Goal: Find specific page/section: Find specific page/section

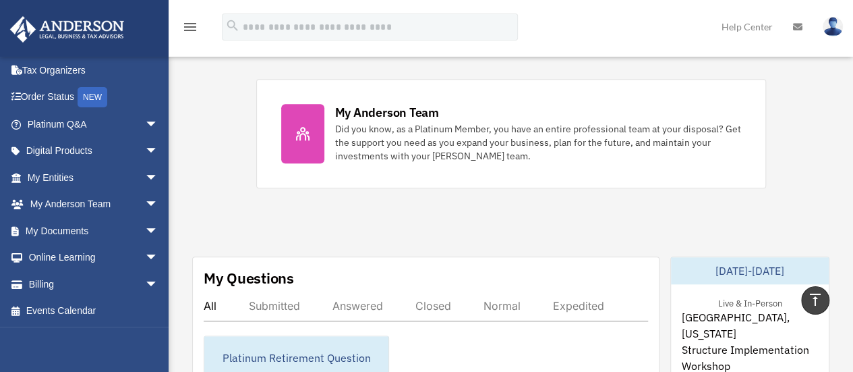
scroll to position [567, 0]
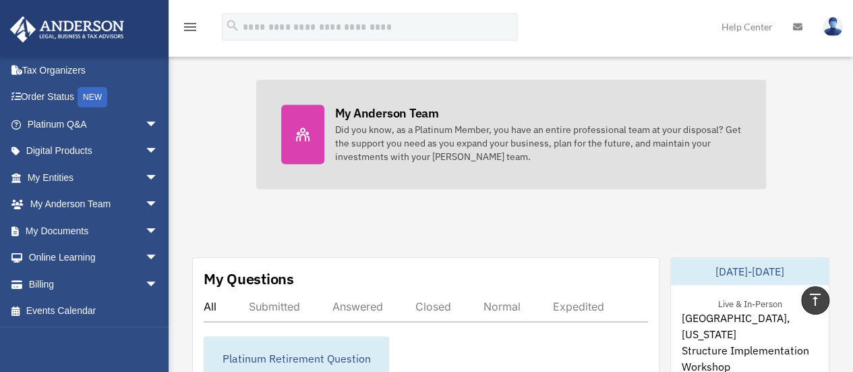
click at [341, 125] on div "Did you know, as a Platinum Member, you have an entire professional team at you…" at bounding box center [538, 143] width 406 height 40
click at [306, 130] on icon at bounding box center [302, 133] width 13 height 13
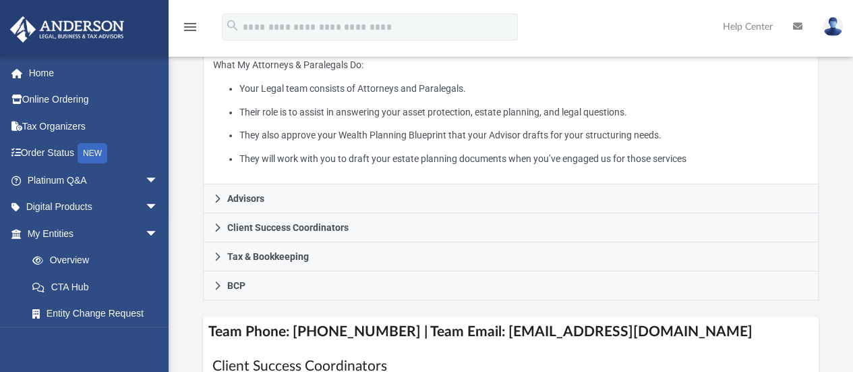
scroll to position [304, 0]
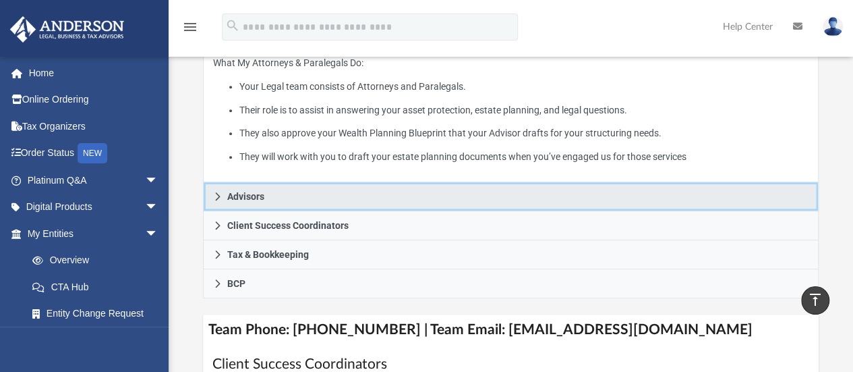
click at [250, 198] on span "Advisors" at bounding box center [245, 196] width 37 height 9
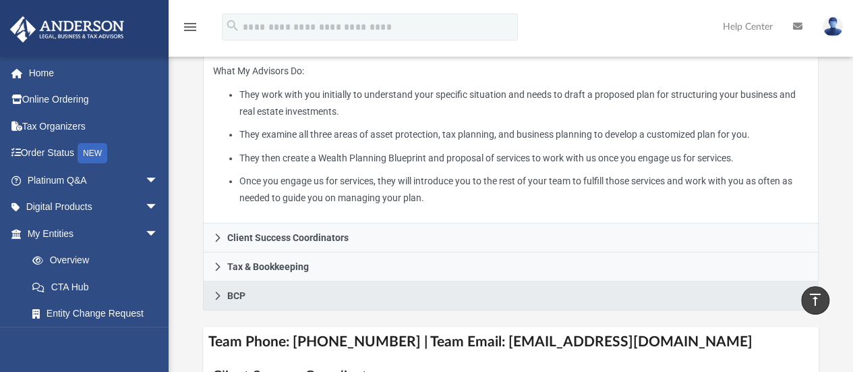
scroll to position [324, 0]
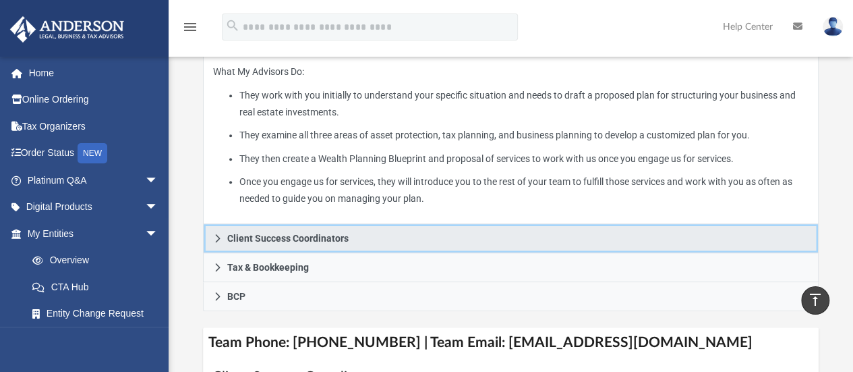
click at [269, 230] on link "Client Success Coordinators" at bounding box center [511, 238] width 616 height 29
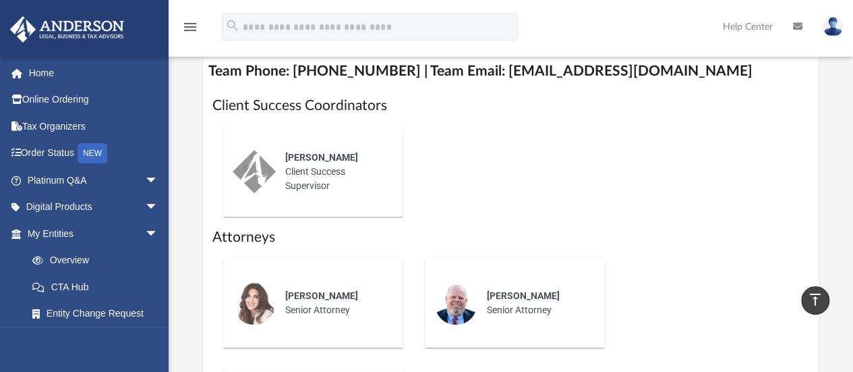
scroll to position [509, 0]
click at [295, 169] on div "[PERSON_NAME] Client Success Supervisor" at bounding box center [335, 170] width 118 height 61
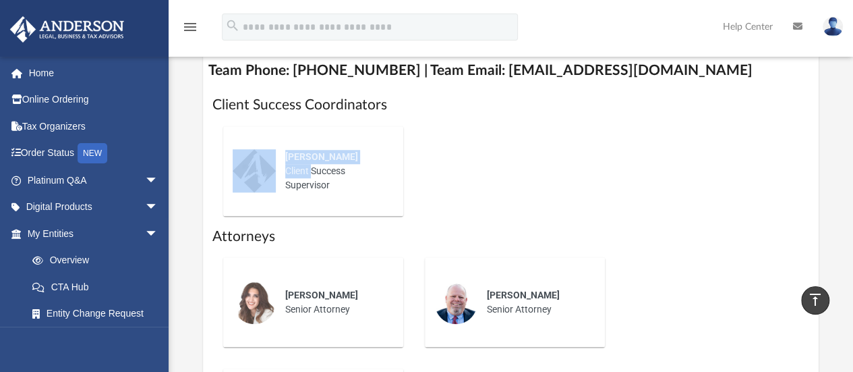
drag, startPoint x: 295, startPoint y: 169, endPoint x: 246, endPoint y: 181, distance: 50.1
click at [246, 181] on div "[PERSON_NAME] Client Success Supervisor" at bounding box center [313, 171] width 161 height 71
click at [246, 181] on img at bounding box center [254, 170] width 43 height 43
drag, startPoint x: 246, startPoint y: 181, endPoint x: 563, endPoint y: 167, distance: 317.3
click at [563, 167] on div "[PERSON_NAME] Client Success Supervisor" at bounding box center [511, 170] width 598 height 111
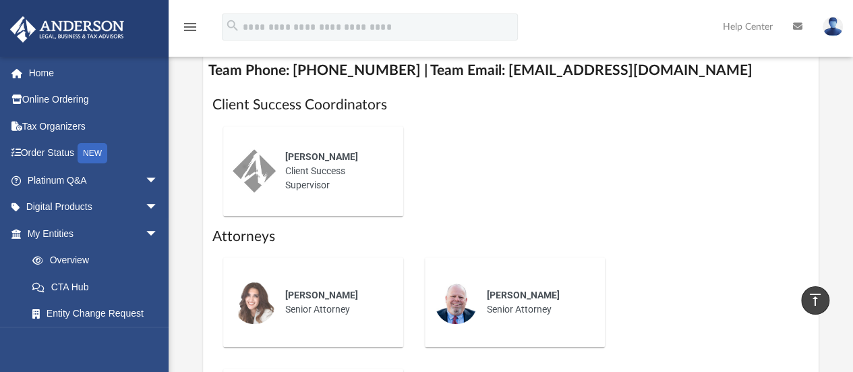
click at [563, 167] on div "[PERSON_NAME] Client Success Supervisor" at bounding box center [511, 170] width 598 height 111
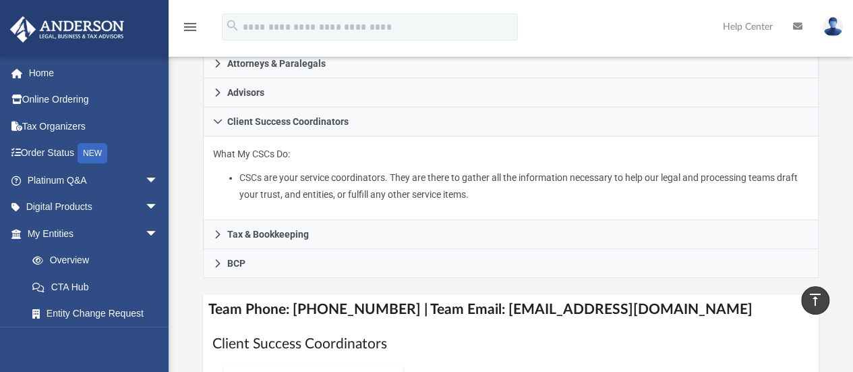
scroll to position [270, 0]
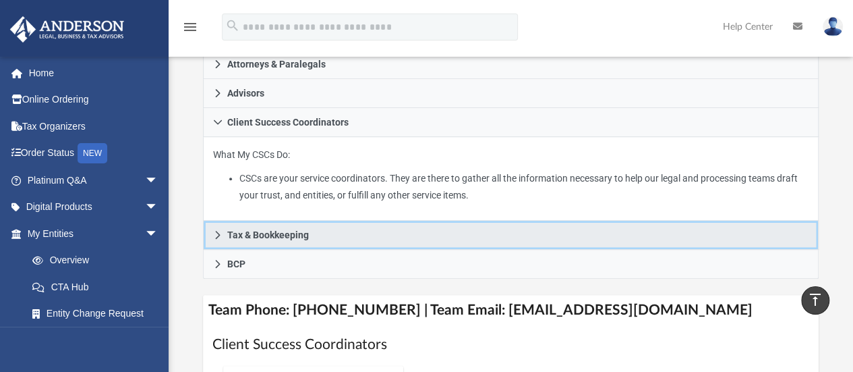
click at [287, 231] on span "Tax & Bookkeeping" at bounding box center [268, 234] width 82 height 9
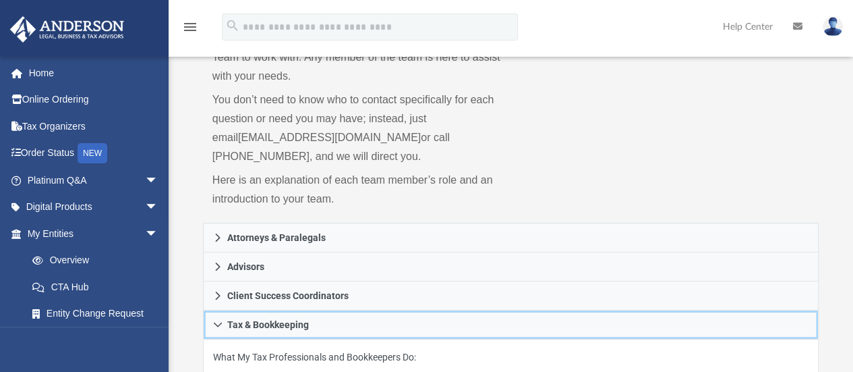
scroll to position [101, 0]
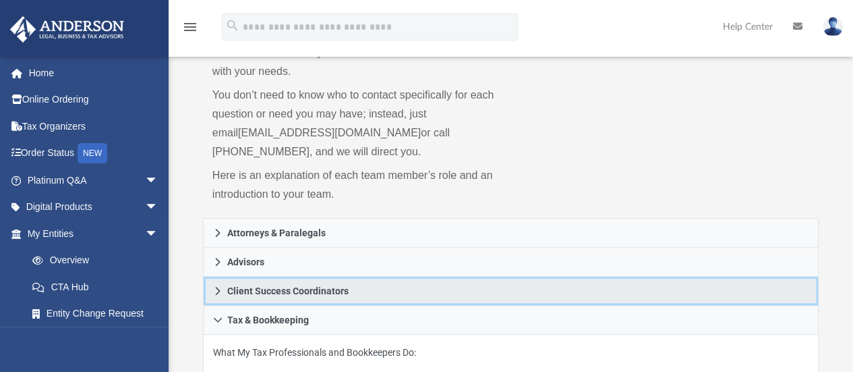
click at [318, 291] on span "Client Success Coordinators" at bounding box center [287, 290] width 121 height 9
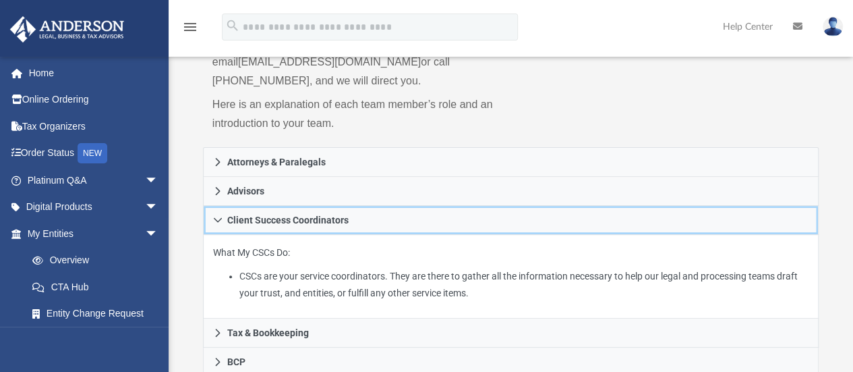
scroll to position [173, 0]
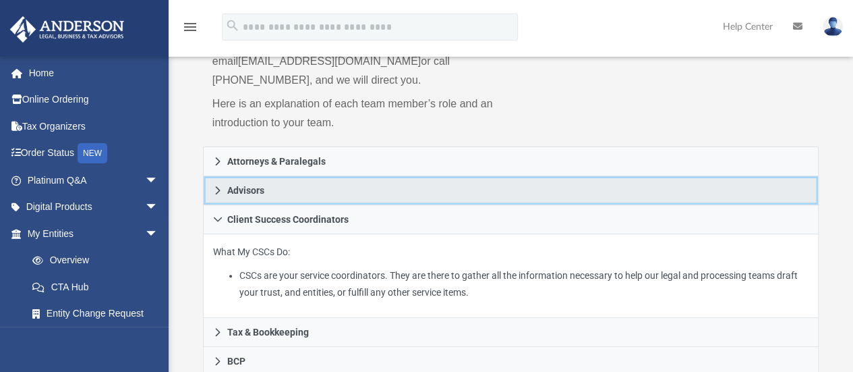
click at [255, 190] on span "Advisors" at bounding box center [245, 189] width 37 height 9
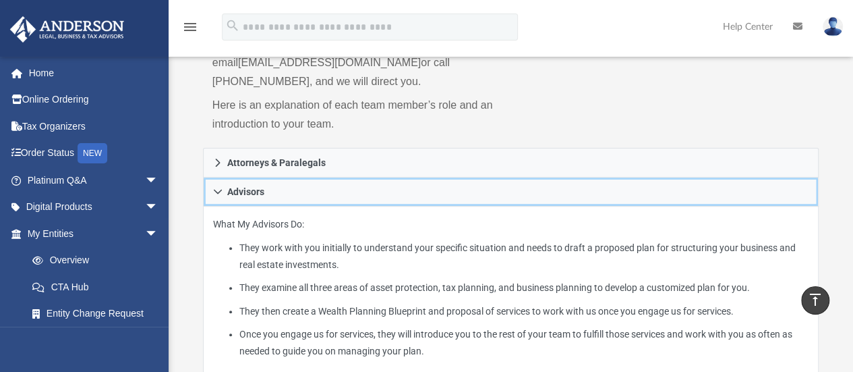
scroll to position [171, 0]
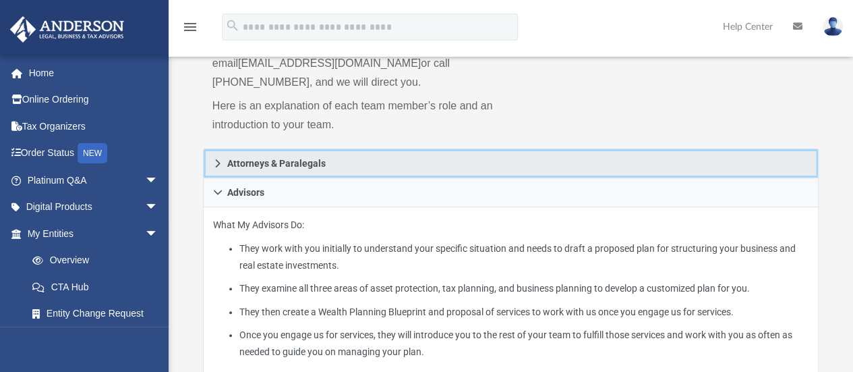
click at [286, 161] on span "Attorneys & Paralegals" at bounding box center [276, 163] width 98 height 9
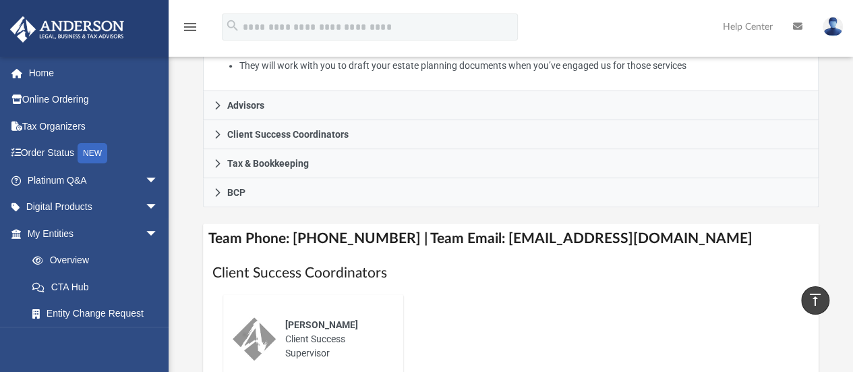
scroll to position [390, 0]
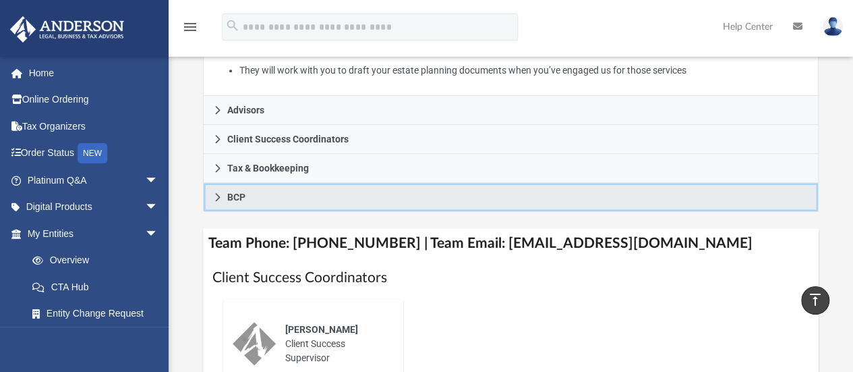
click at [229, 194] on span "BCP" at bounding box center [236, 196] width 18 height 9
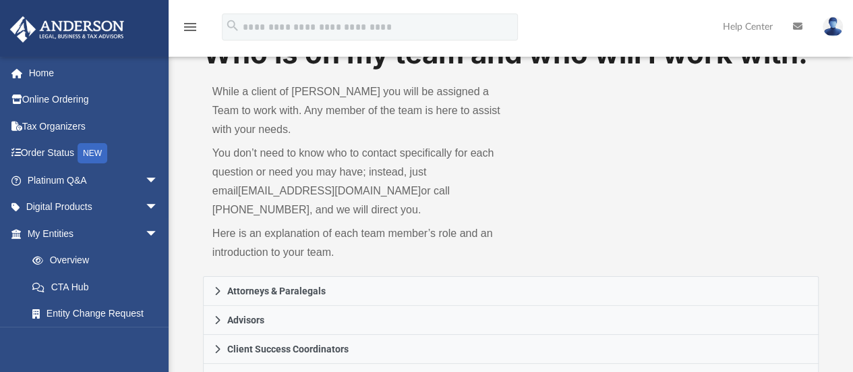
scroll to position [0, 0]
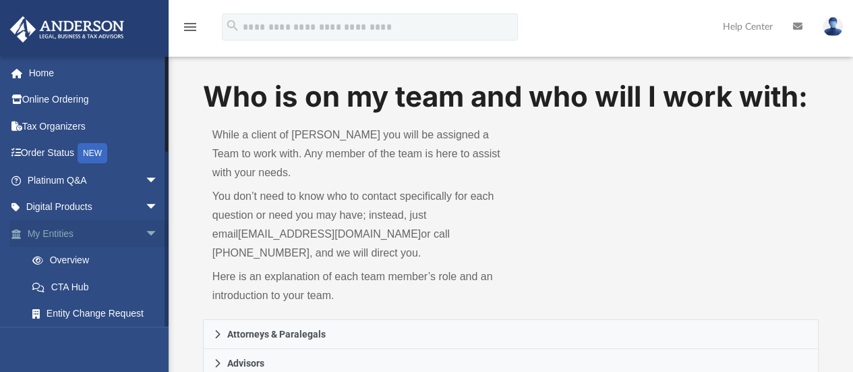
click at [52, 237] on link "My Entities arrow_drop_down" at bounding box center [93, 233] width 169 height 27
click at [74, 235] on link "My Entities arrow_drop_down" at bounding box center [93, 233] width 169 height 27
click at [145, 233] on span "arrow_drop_down" at bounding box center [158, 234] width 27 height 28
click at [145, 233] on span "arrow_drop_up" at bounding box center [158, 234] width 27 height 28
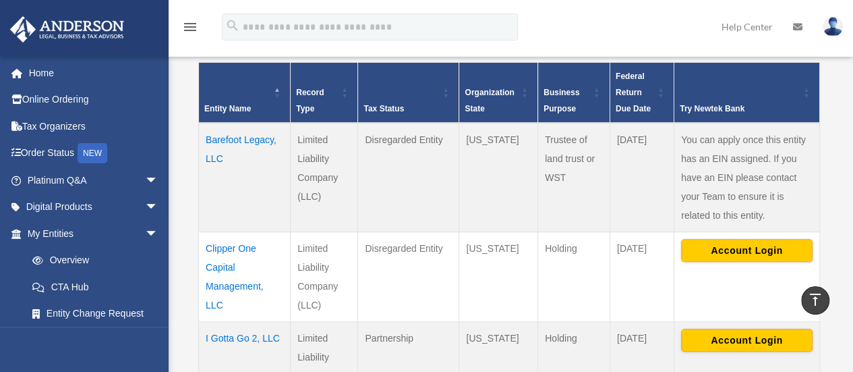
scroll to position [276, 0]
